Goal: Check status: Check status

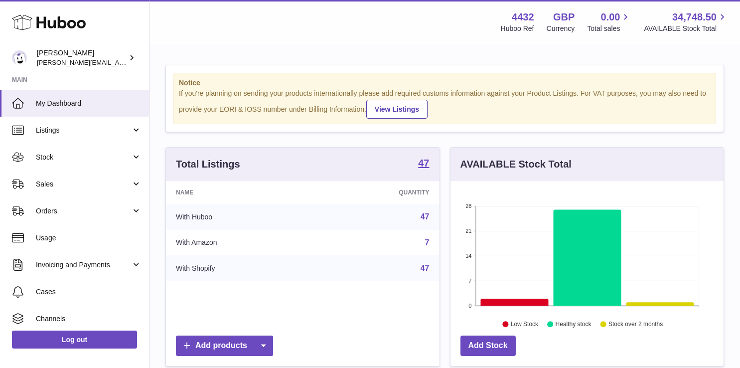
scroll to position [156, 273]
click at [112, 160] on span "Stock" at bounding box center [83, 157] width 95 height 9
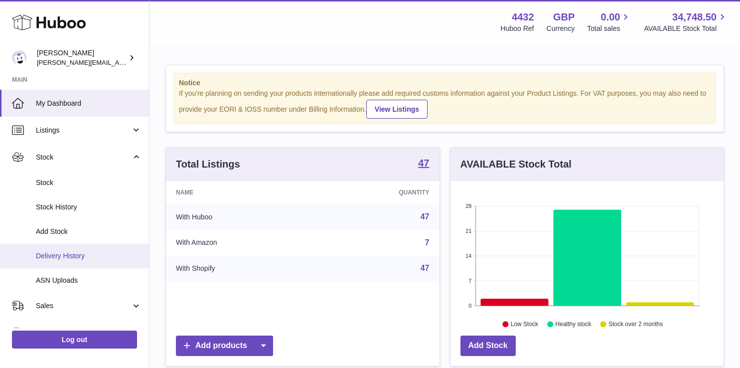
click at [94, 258] on span "Delivery History" at bounding box center [89, 255] width 106 height 9
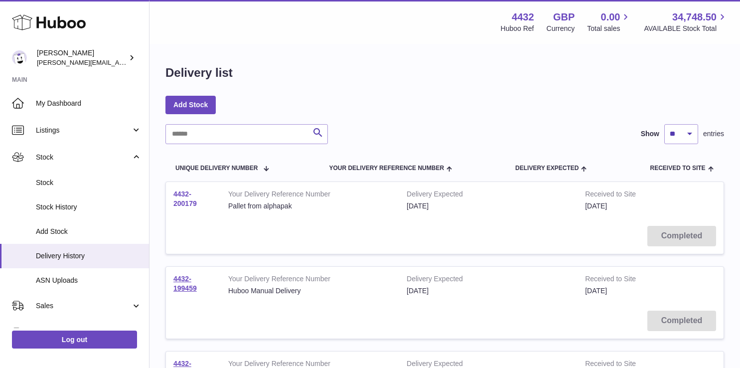
click at [182, 204] on link "4432-200179" at bounding box center [184, 198] width 23 height 17
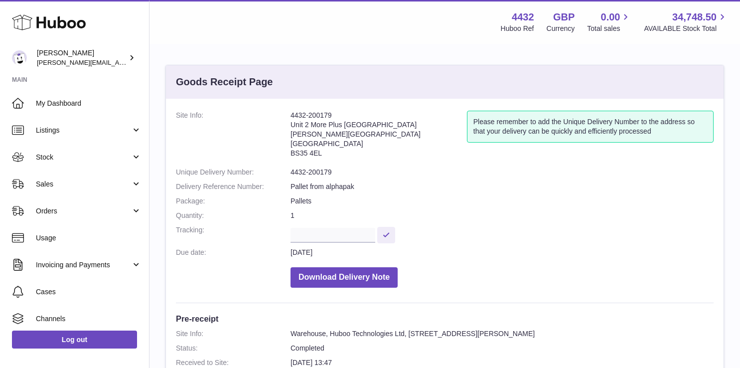
drag, startPoint x: 333, startPoint y: 155, endPoint x: 288, endPoint y: 117, distance: 58.8
click at [288, 117] on dl "Site Info: 4432-200179 Unit 2 More Plus Central Park Hudson Ave Severn Beach BS…" at bounding box center [445, 202] width 538 height 182
copy dl "4432-200179 Unit 2 More Plus Central Park Hudson Ave Severn Beach BS35 4EL"
